Goal: Information Seeking & Learning: Learn about a topic

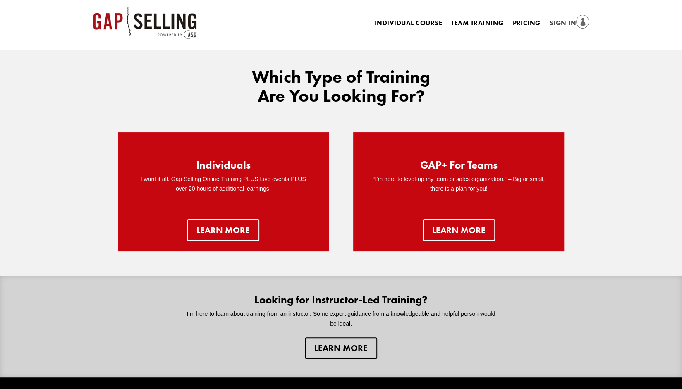
click at [560, 21] on link "Sign In" at bounding box center [570, 24] width 40 height 12
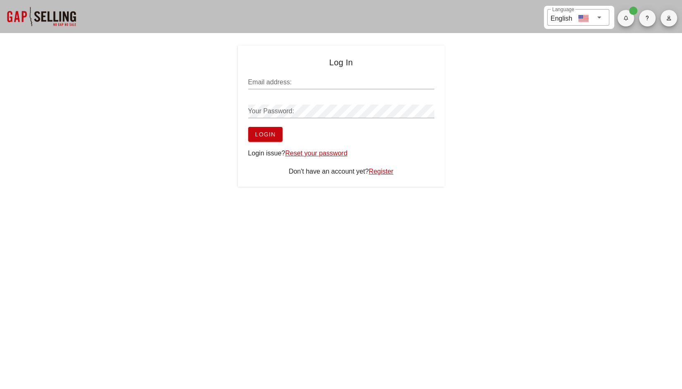
click at [285, 78] on div "Email address:" at bounding box center [341, 82] width 186 height 13
type input "[PERSON_NAME][EMAIL_ADDRESS][PERSON_NAME]"
click at [265, 134] on span "Login" at bounding box center [265, 134] width 21 height 7
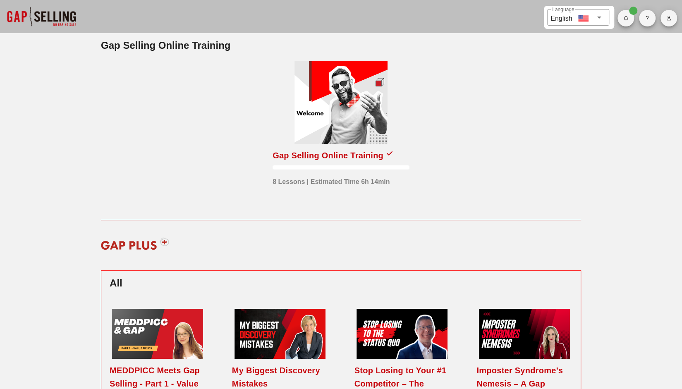
click at [327, 153] on div "Gap Selling Online Training" at bounding box center [328, 155] width 111 height 13
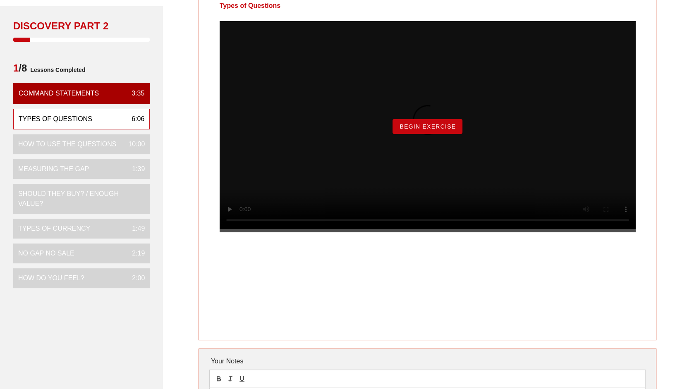
scroll to position [52, 0]
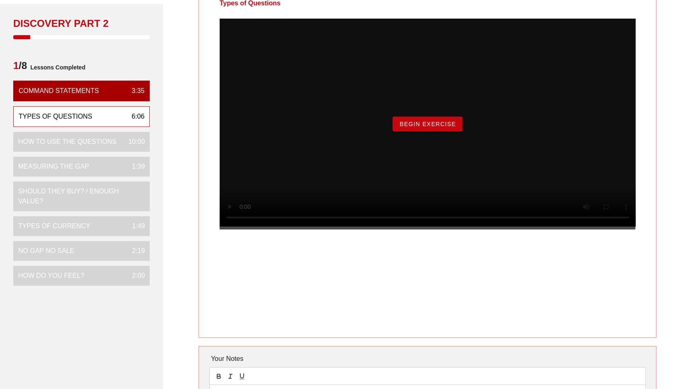
click at [423, 127] on span "Begin Exercise" at bounding box center [427, 124] width 57 height 7
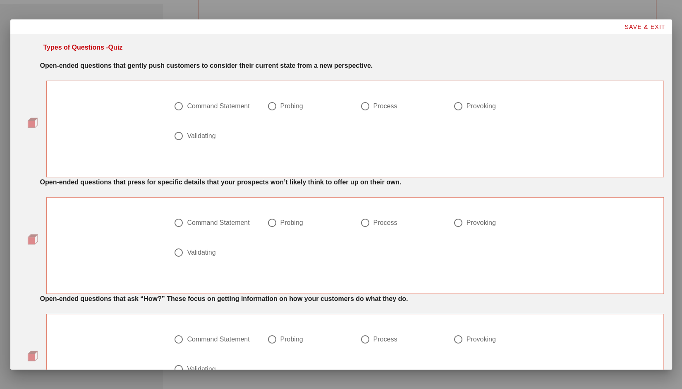
scroll to position [0, 0]
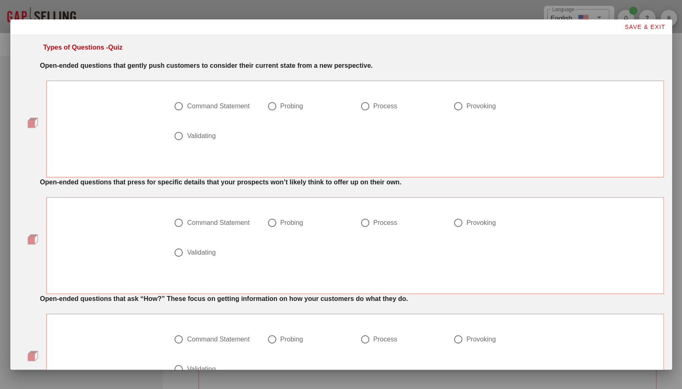
click at [272, 105] on div at bounding box center [272, 106] width 14 height 14
radio input "true"
click at [457, 224] on div at bounding box center [458, 223] width 14 height 14
radio input "true"
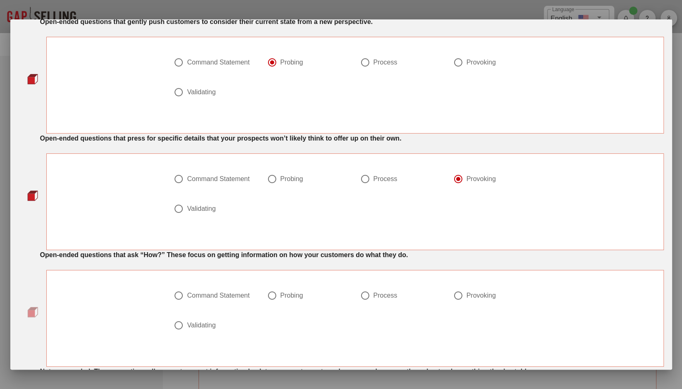
scroll to position [103, 0]
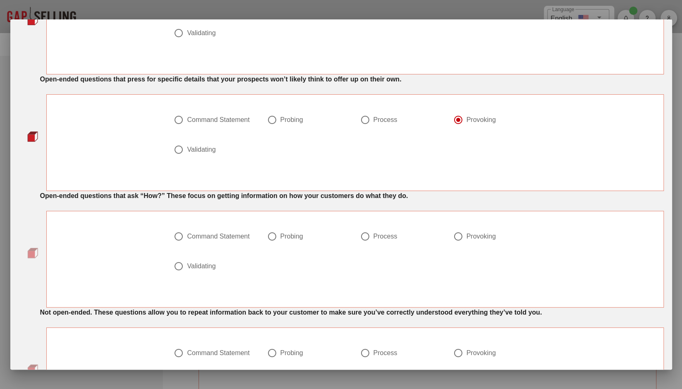
click at [365, 237] on div at bounding box center [365, 237] width 14 height 14
radio input "true"
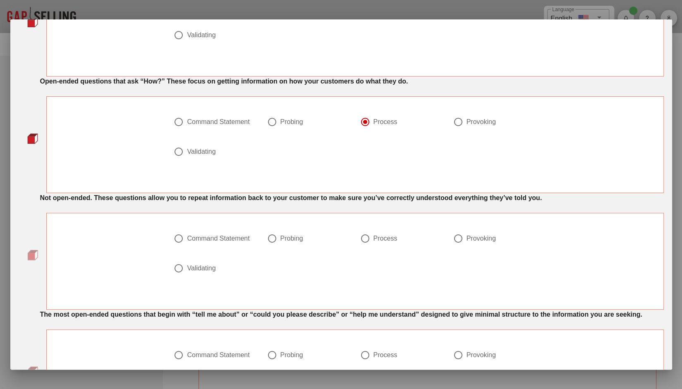
scroll to position [222, 0]
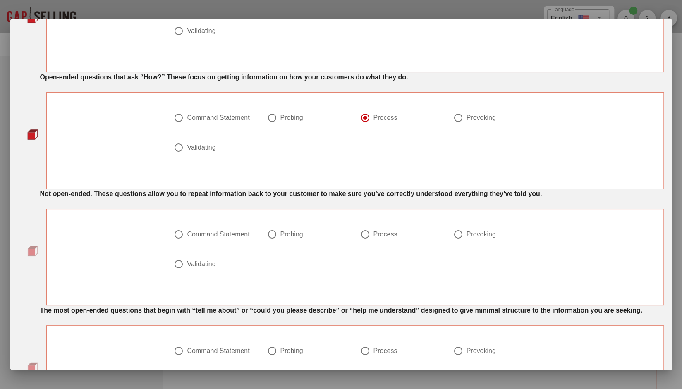
click at [188, 262] on div "Validating" at bounding box center [201, 264] width 29 height 8
radio input "true"
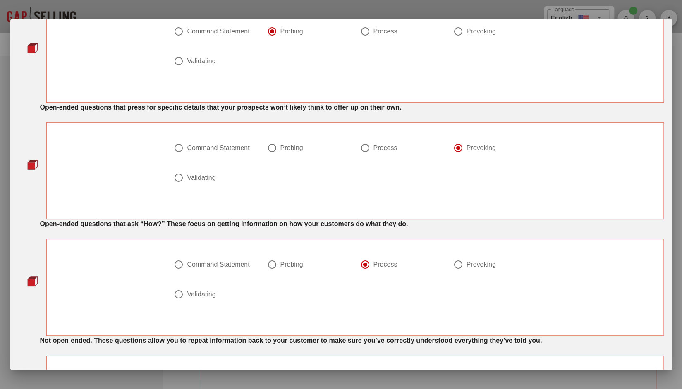
scroll to position [0, 0]
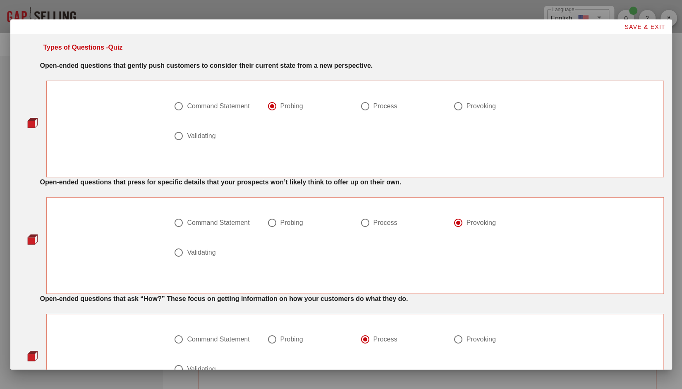
drag, startPoint x: 456, startPoint y: 103, endPoint x: 457, endPoint y: 144, distance: 41.0
click at [456, 103] on div at bounding box center [458, 106] width 14 height 14
radio input "false"
radio input "true"
click at [267, 219] on div at bounding box center [272, 223] width 14 height 14
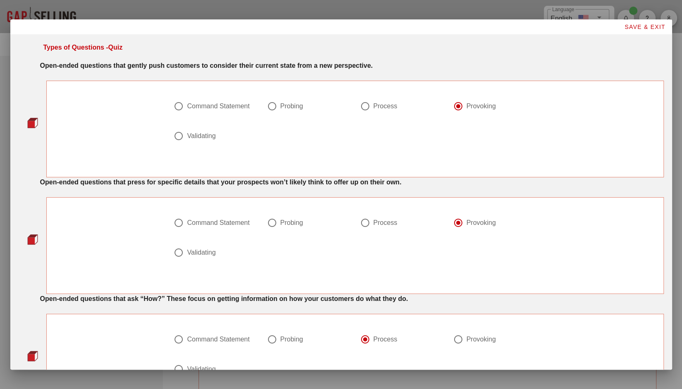
radio input "true"
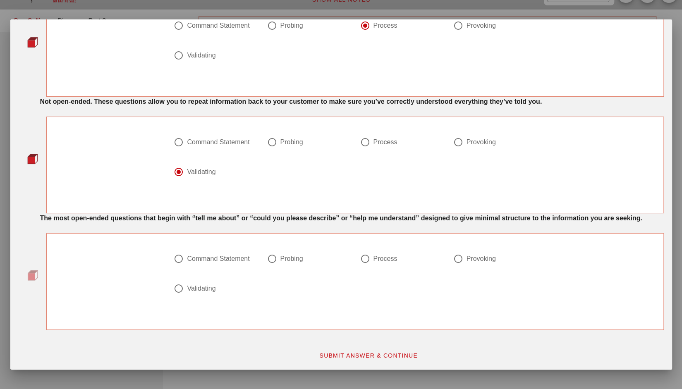
scroll to position [24, 0]
click at [175, 255] on div at bounding box center [179, 259] width 14 height 14
radio input "true"
click at [352, 352] on span "SUBMIT ANSWER & CONTINUE" at bounding box center [368, 355] width 99 height 7
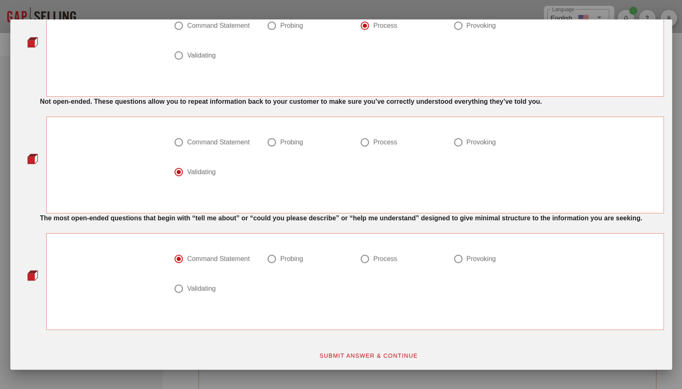
scroll to position [0, 0]
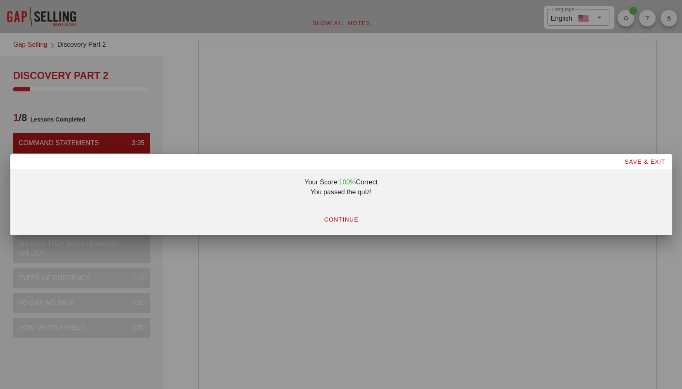
click at [459, 122] on div at bounding box center [341, 194] width 682 height 389
click at [336, 219] on span "CONTINUE" at bounding box center [340, 219] width 35 height 7
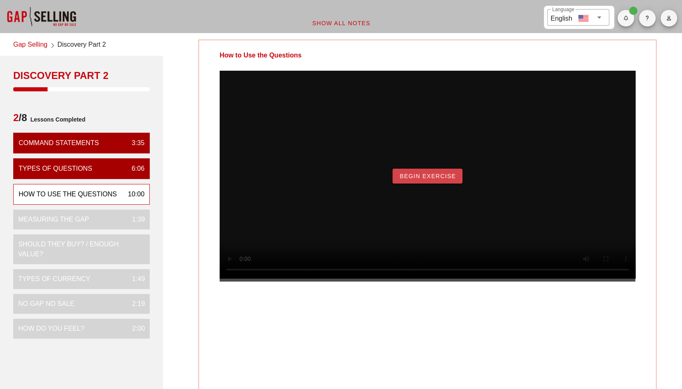
click at [431, 180] on span "Begin Exercise" at bounding box center [427, 176] width 57 height 7
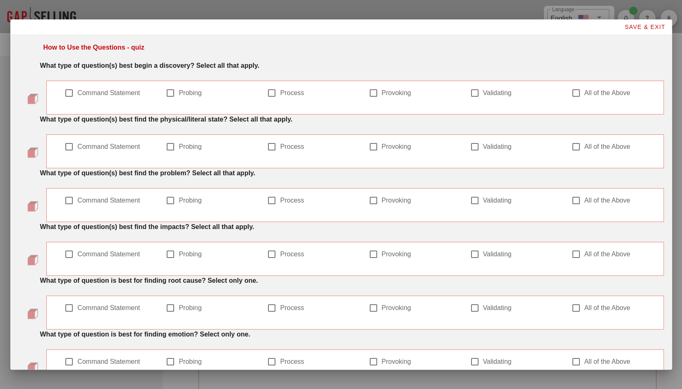
click at [132, 91] on label "Command Statement" at bounding box center [112, 93] width 70 height 8
checkbox input "true"
click at [186, 147] on label "Probing" at bounding box center [214, 147] width 70 height 8
checkbox input "true"
click at [290, 147] on label "Process" at bounding box center [315, 147] width 70 height 8
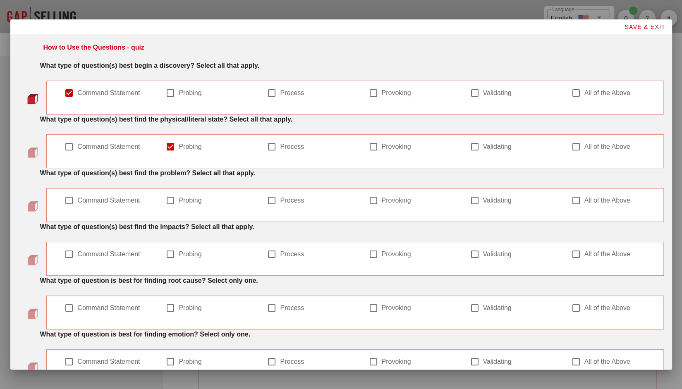
checkbox input "true"
click at [571, 201] on div at bounding box center [576, 201] width 14 height 14
checkbox input "true"
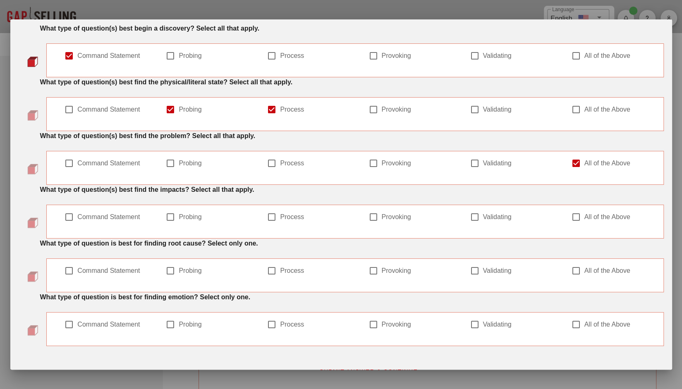
scroll to position [53, 0]
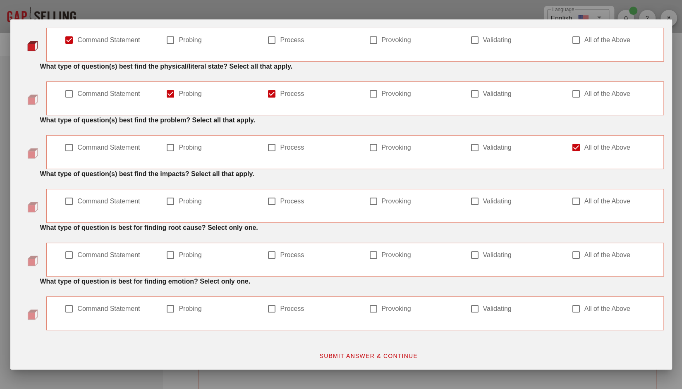
click at [393, 203] on label "Provoking" at bounding box center [416, 201] width 70 height 8
checkbox input "true"
click at [196, 200] on label "Probing" at bounding box center [214, 201] width 70 height 8
checkbox input "true"
click at [269, 250] on div at bounding box center [272, 255] width 14 height 14
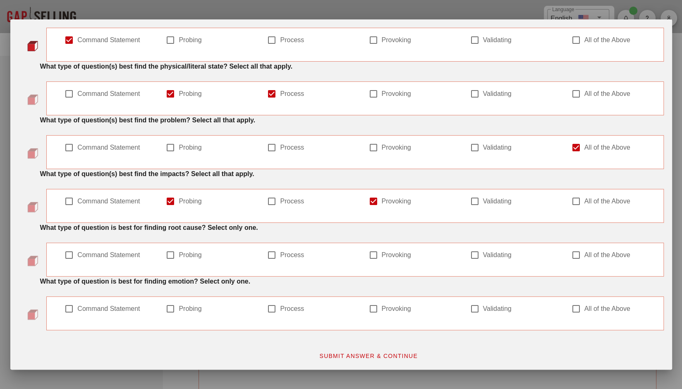
checkbox input "true"
click at [469, 303] on div at bounding box center [474, 309] width 14 height 14
checkbox input "true"
click at [389, 355] on span "SUBMIT ANSWER & CONTINUE" at bounding box center [368, 356] width 99 height 7
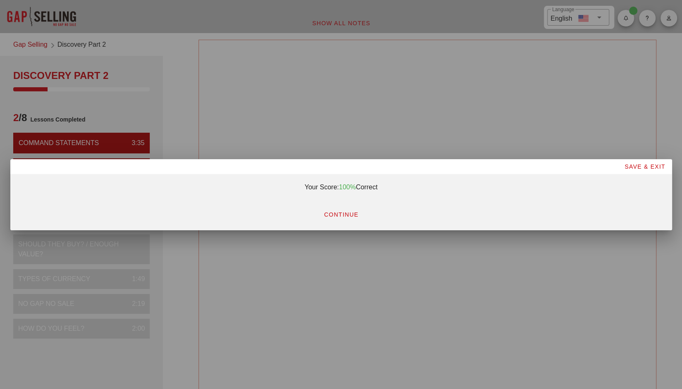
click at [347, 215] on span "CONTINUE" at bounding box center [340, 214] width 35 height 7
